Goal: Task Accomplishment & Management: Use online tool/utility

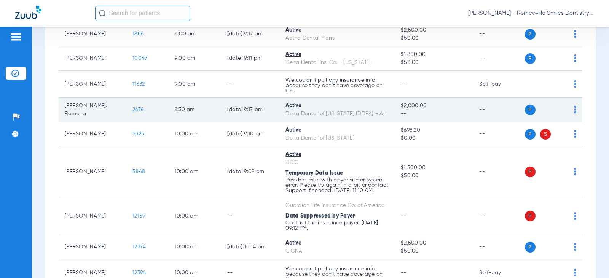
scroll to position [114, 0]
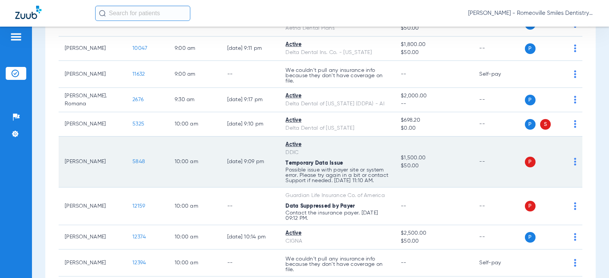
click at [571, 165] on td "P S" at bounding box center [554, 162] width 58 height 51
click at [574, 165] on img at bounding box center [575, 162] width 2 height 8
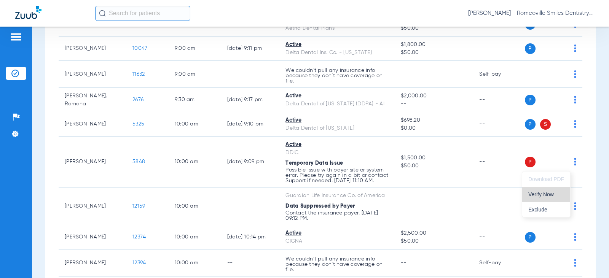
click at [541, 197] on span "Verify Now" at bounding box center [547, 194] width 36 height 5
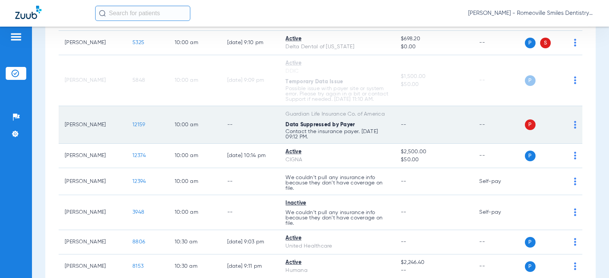
scroll to position [229, 0]
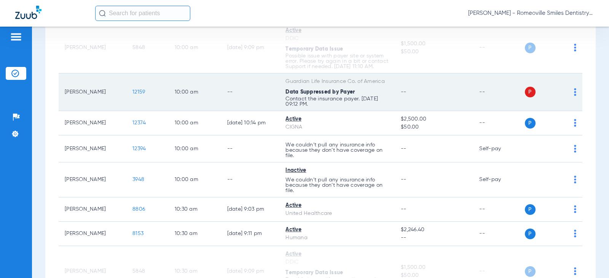
click at [574, 96] on img at bounding box center [575, 92] width 2 height 8
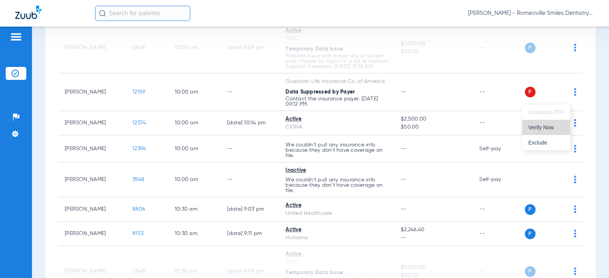
click at [541, 129] on span "Verify Now" at bounding box center [547, 127] width 36 height 5
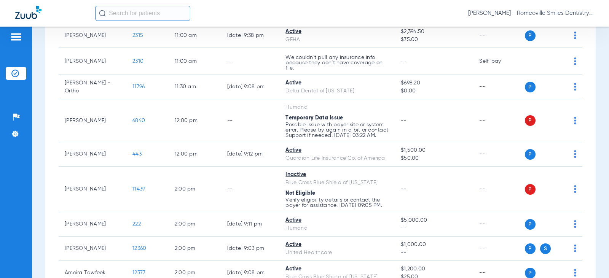
scroll to position [495, 0]
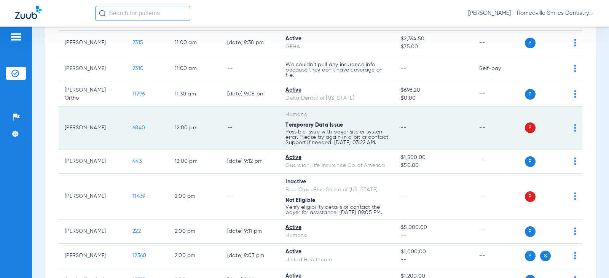
click at [574, 132] on img at bounding box center [575, 128] width 2 height 8
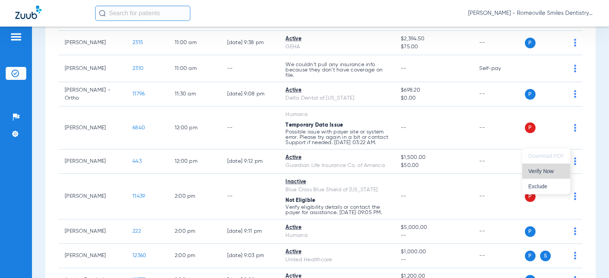
click at [537, 173] on span "Verify Now" at bounding box center [547, 171] width 36 height 5
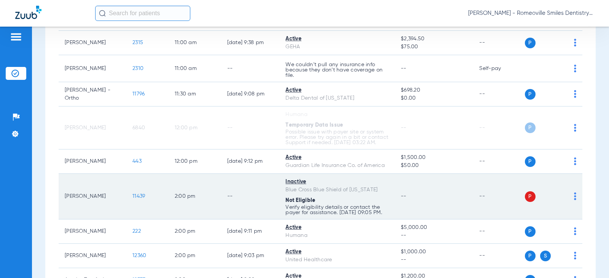
click at [568, 202] on div "P S" at bounding box center [551, 197] width 52 height 11
click at [574, 200] on img at bounding box center [575, 197] width 2 height 8
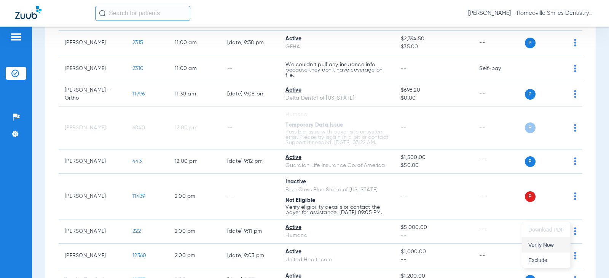
click at [539, 248] on span "Verify Now" at bounding box center [547, 245] width 36 height 5
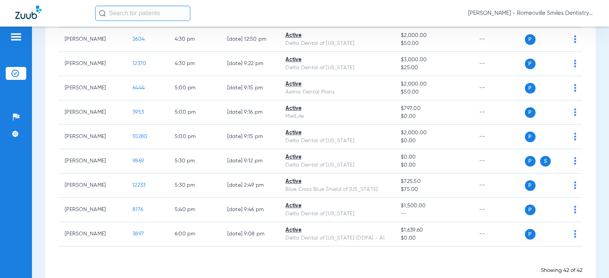
scroll to position [1067, 0]
